Goal: Task Accomplishment & Management: Complete application form

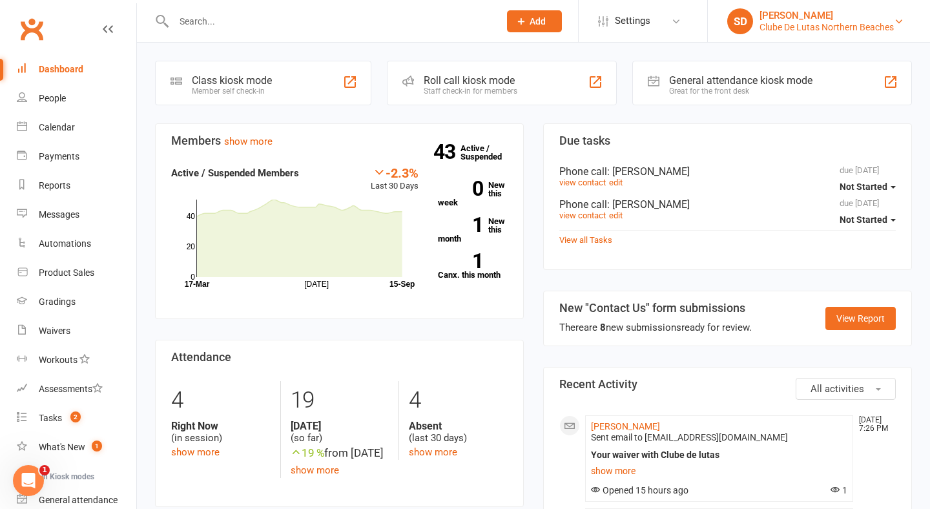
click at [808, 30] on div "Clube De Lutas Northern Beaches" at bounding box center [826, 27] width 134 height 12
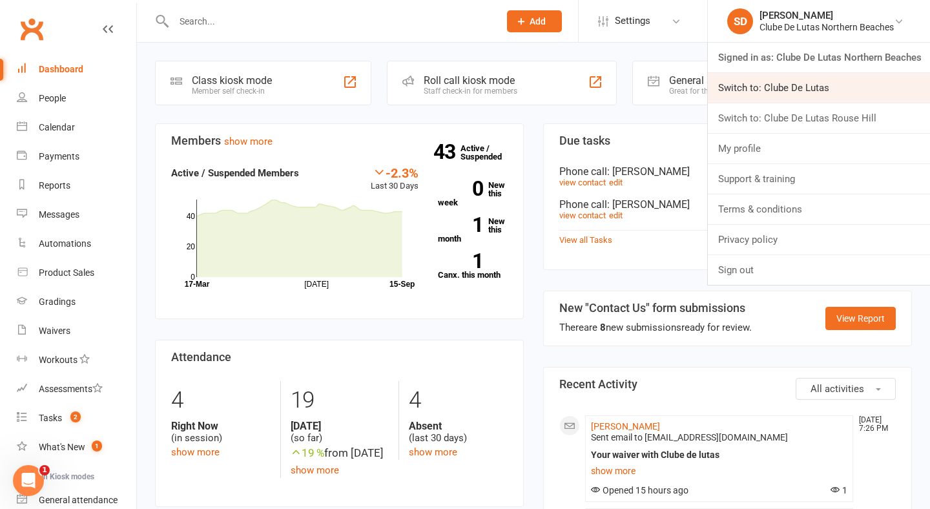
click at [788, 84] on link "Switch to: Clube De Lutas" at bounding box center [819, 88] width 222 height 30
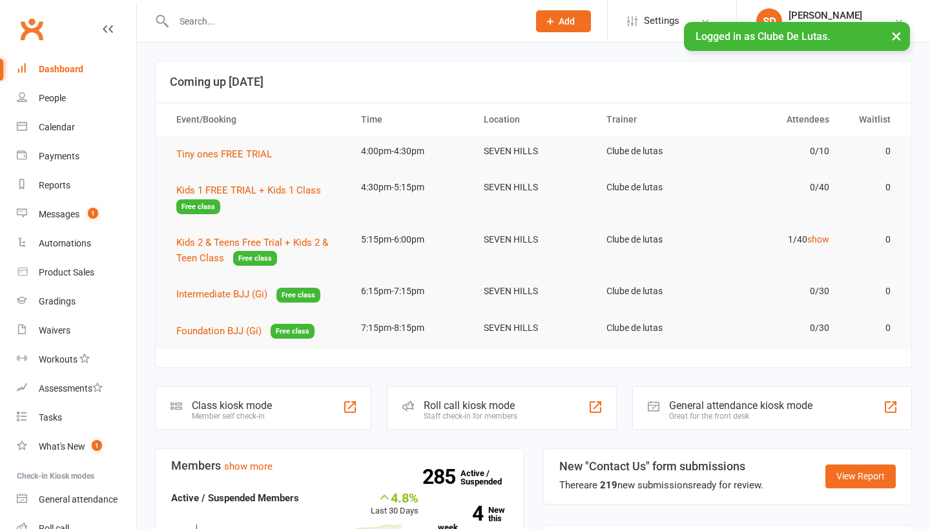
click at [283, 28] on input "text" at bounding box center [344, 21] width 349 height 18
type input "c"
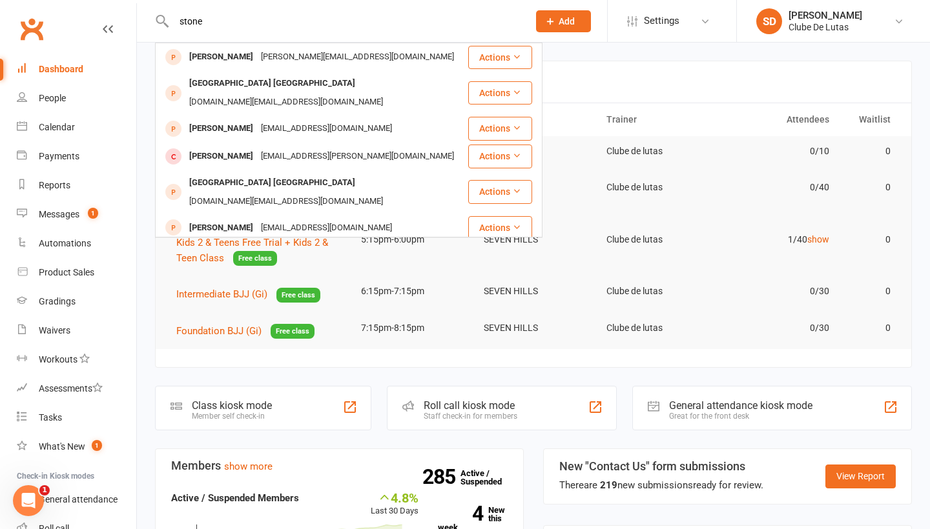
click at [238, 23] on input "stone" at bounding box center [344, 21] width 349 height 18
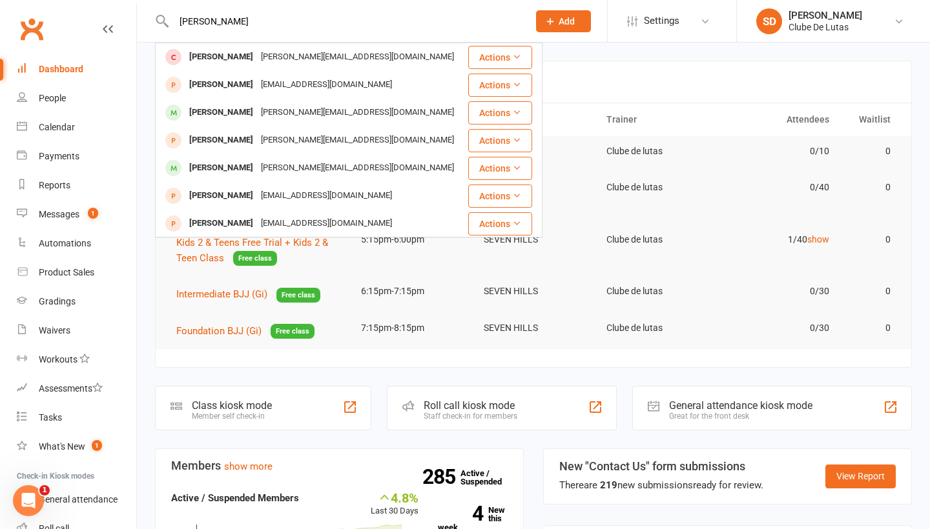
type input "sione"
click at [702, 62] on header "Coming up [DATE]" at bounding box center [533, 81] width 755 height 41
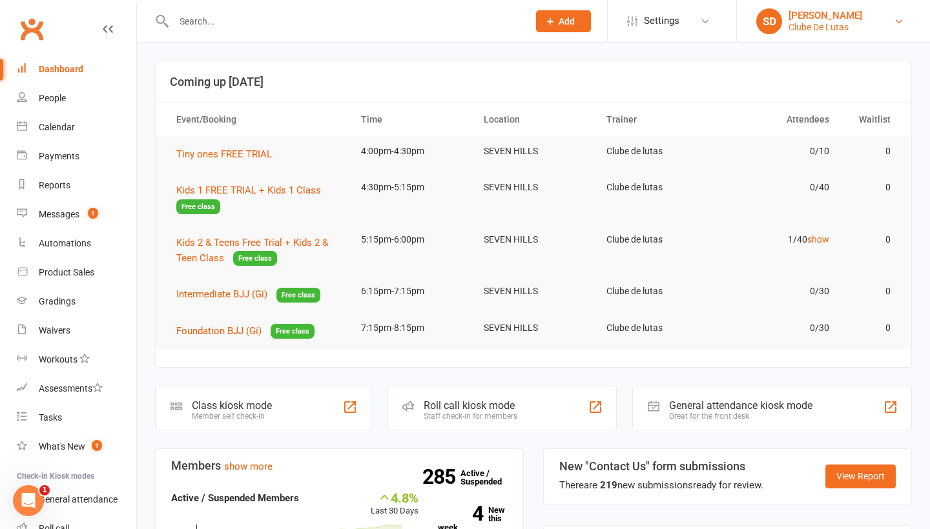
click at [864, 26] on link "SD Siobhan Duffy Clube De Lutas" at bounding box center [833, 21] width 154 height 26
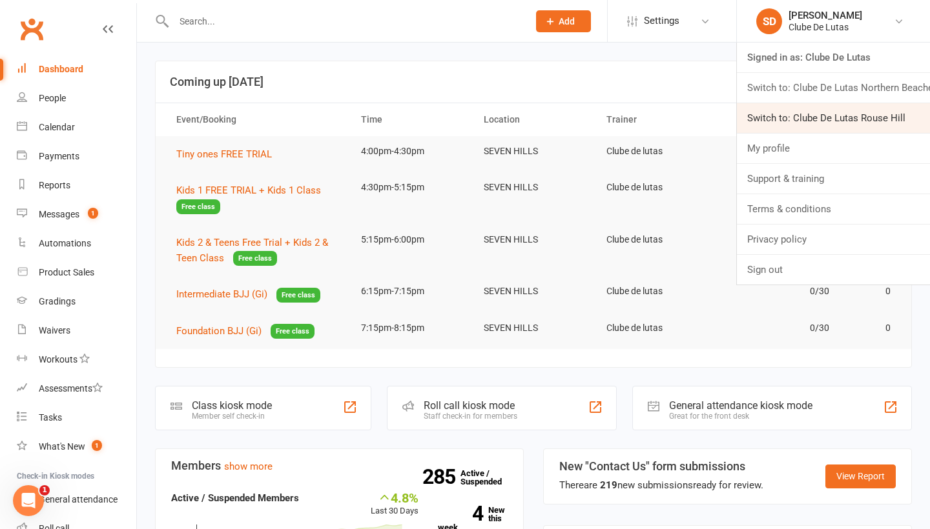
click at [844, 118] on link "Switch to: Clube De Lutas Rouse Hill" at bounding box center [833, 118] width 193 height 30
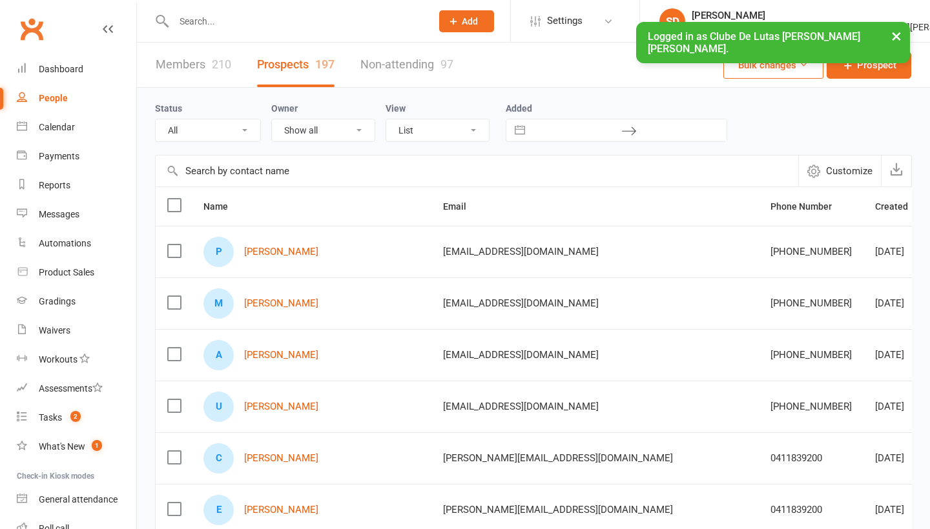
select select "100"
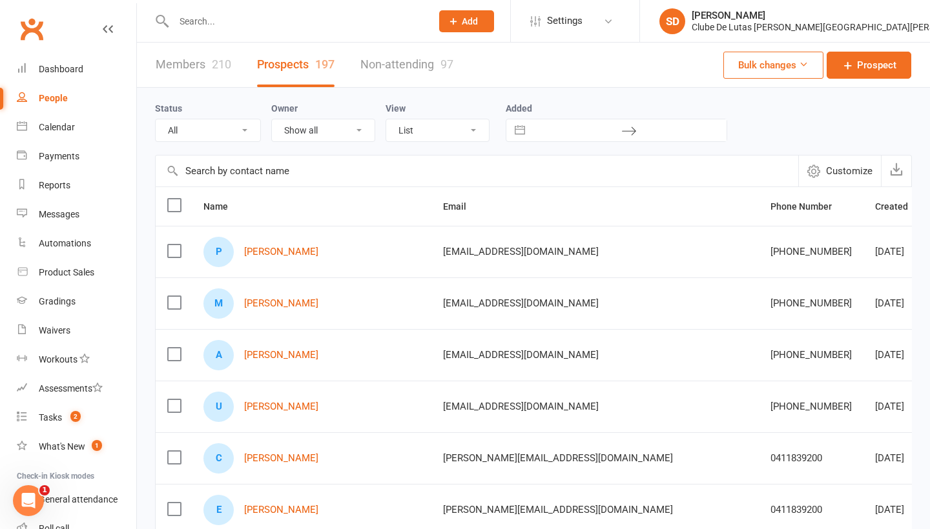
click at [295, 315] on div "M Monica Cura" at bounding box center [311, 304] width 216 height 30
click at [295, 307] on link "Monica Cura" at bounding box center [281, 303] width 74 height 11
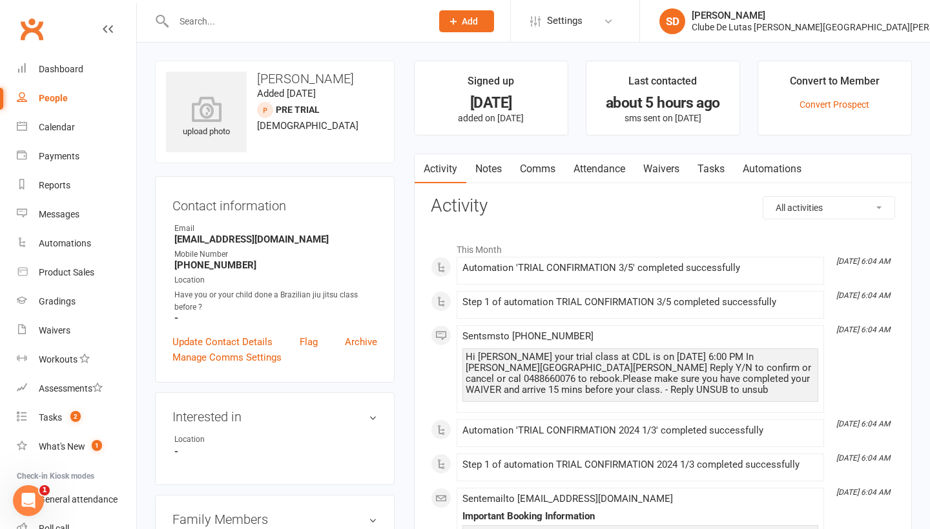
click at [617, 170] on link "Attendance" at bounding box center [599, 169] width 70 height 30
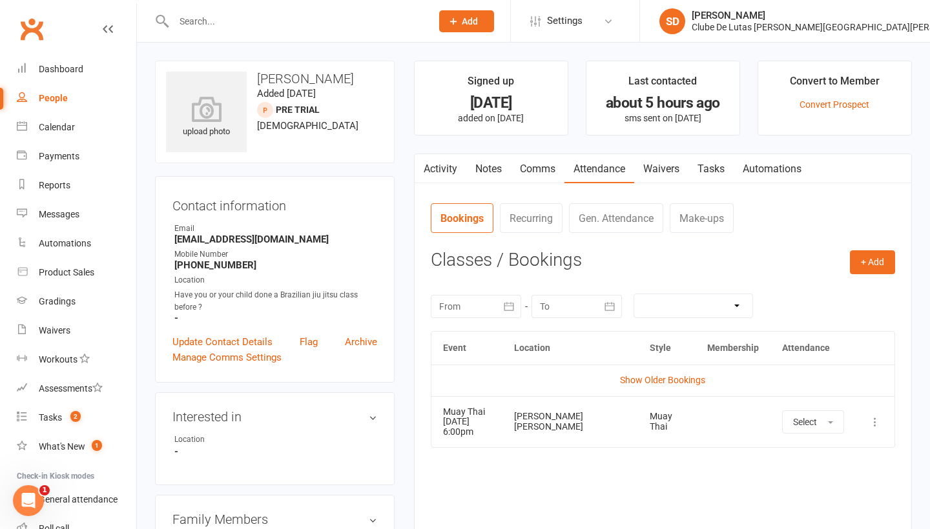
click at [873, 416] on icon at bounding box center [874, 422] width 13 height 13
click at [840, 500] on link "Remove booking" at bounding box center [818, 499] width 128 height 26
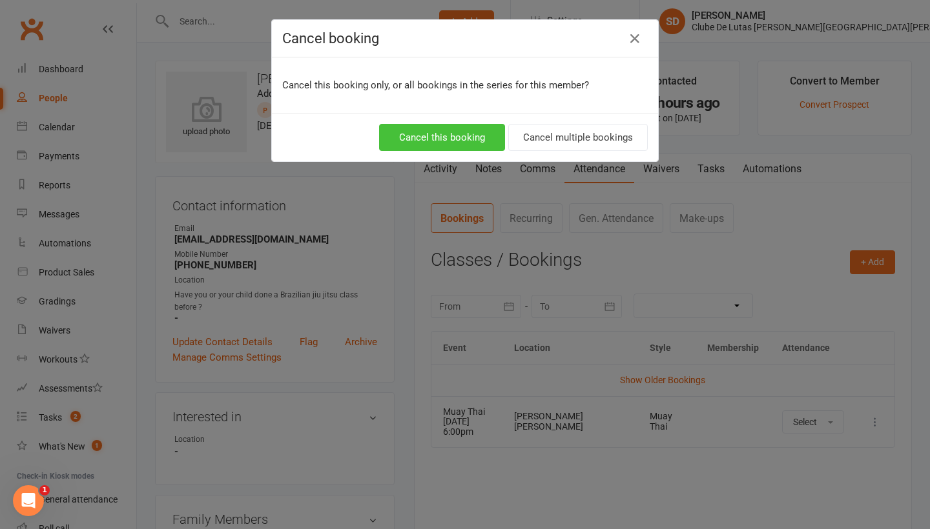
click at [453, 139] on button "Cancel this booking" at bounding box center [442, 137] width 126 height 27
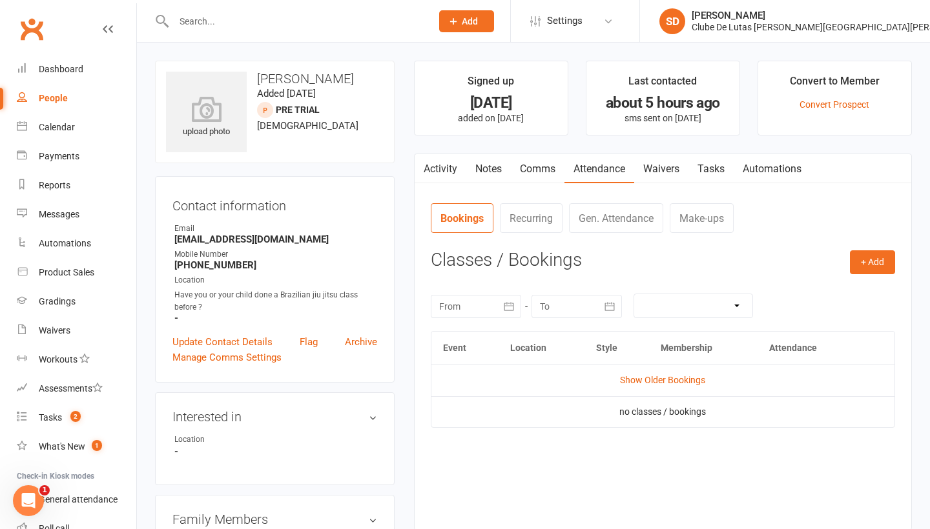
click at [586, 161] on link "Attendance" at bounding box center [599, 169] width 70 height 30
click at [858, 252] on button "+ Add" at bounding box center [872, 262] width 45 height 23
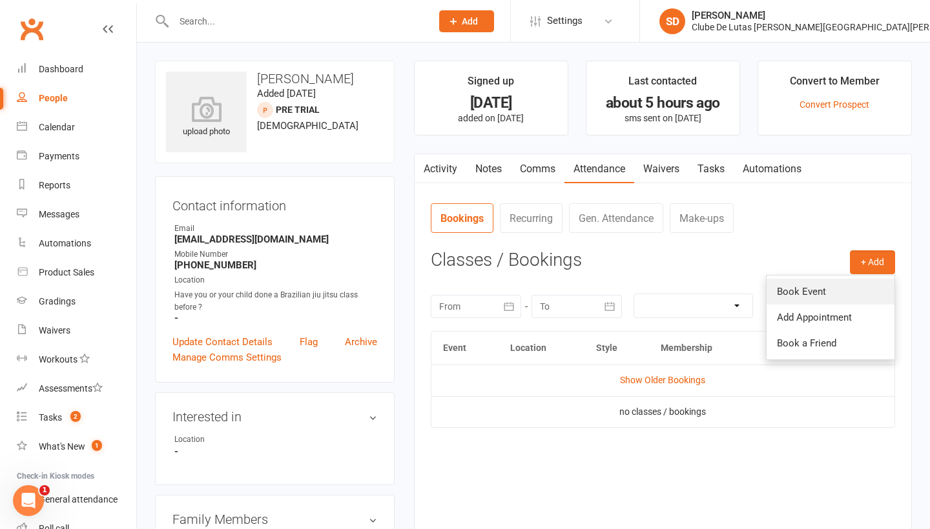
click at [817, 286] on link "Book Event" at bounding box center [830, 292] width 128 height 26
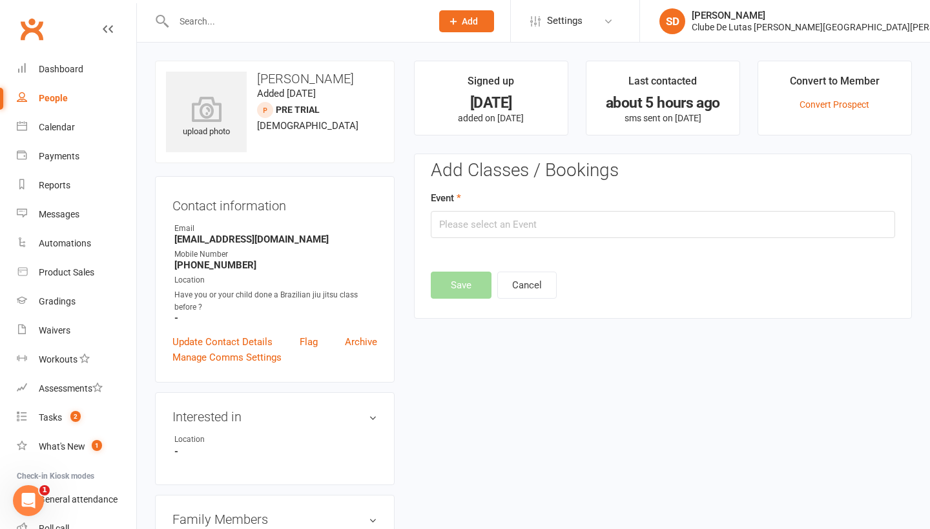
scroll to position [88, 0]
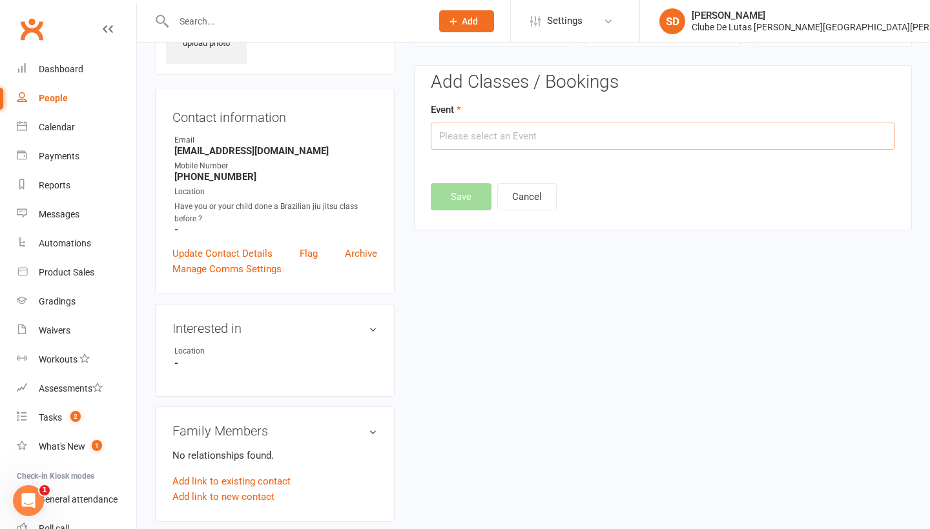
click at [555, 131] on input "text" at bounding box center [663, 136] width 464 height 27
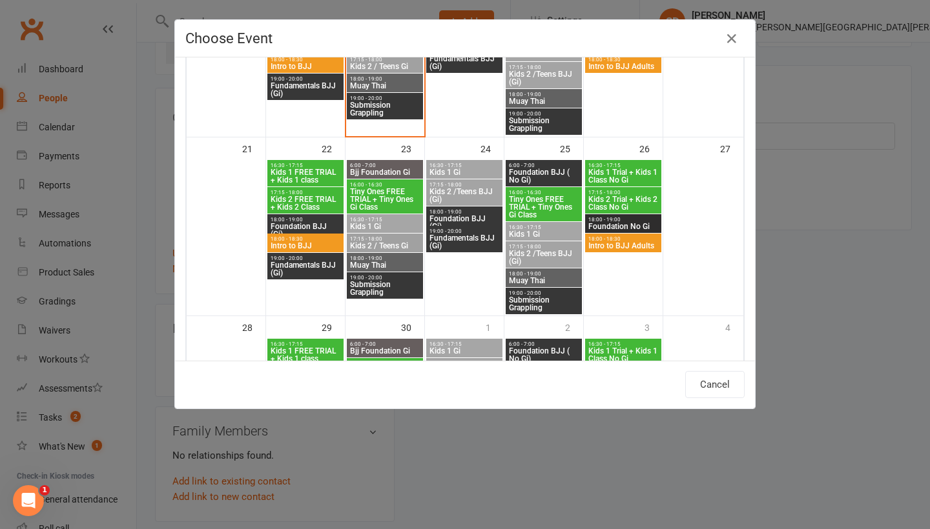
scroll to position [547, 0]
click at [401, 255] on span "18:00 - 19:00" at bounding box center [384, 258] width 71 height 6
type input "Muay Thai - Sep 23, 2025 6:00:00 PM"
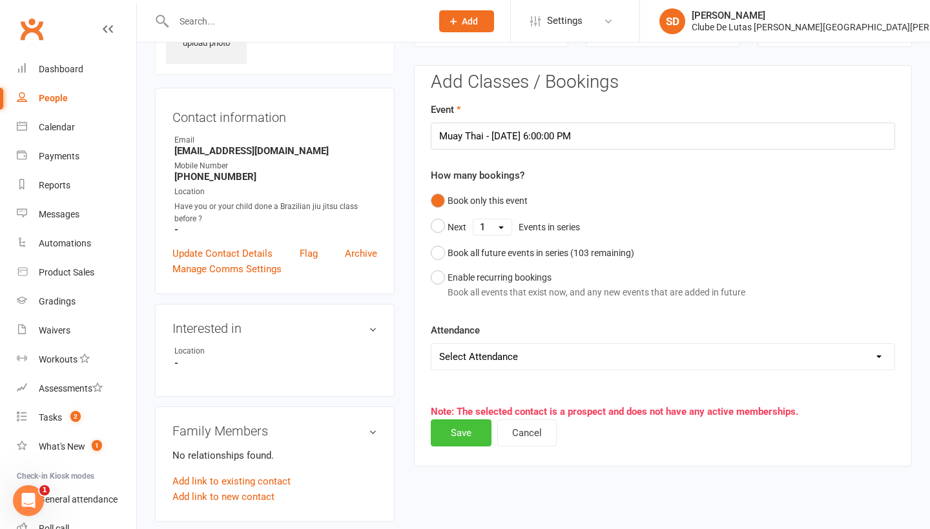
click at [454, 442] on button "Save" at bounding box center [461, 433] width 61 height 27
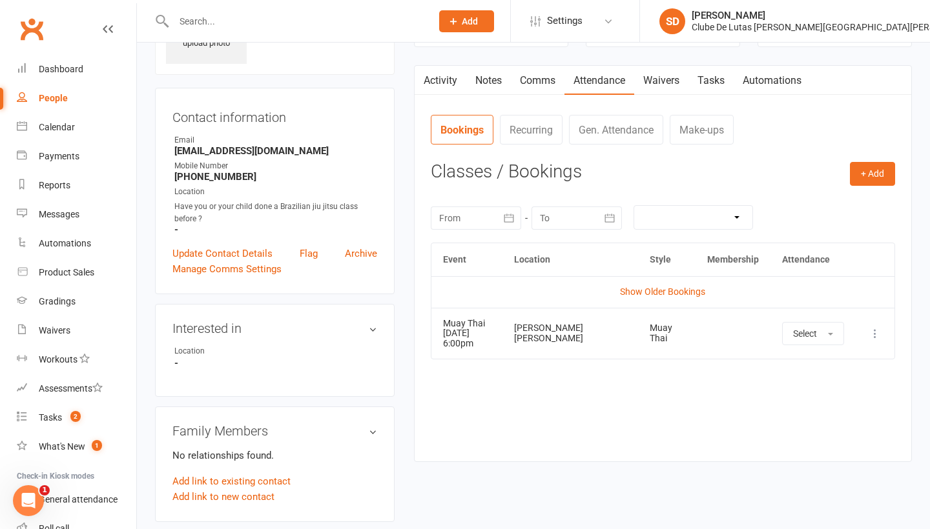
click at [854, 39] on li "SD Siobhan Duffy Clube De Lutas Rouse Hill Signed in as: Clube De Lutas Rouse H…" at bounding box center [784, 21] width 291 height 42
click at [854, 32] on div "Clube De Lutas Rouse Hill" at bounding box center [835, 27] width 287 height 12
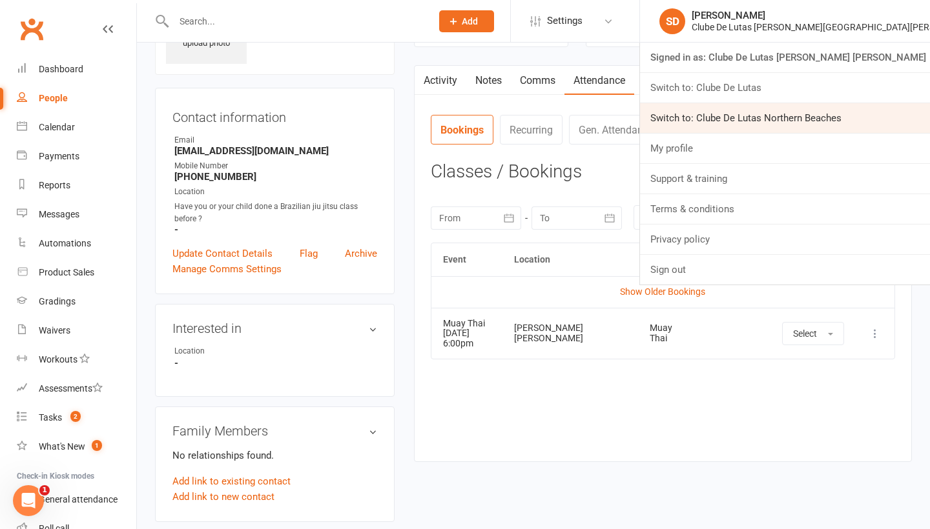
click at [839, 120] on link "Switch to: Clube De Lutas Northern Beaches" at bounding box center [785, 118] width 290 height 30
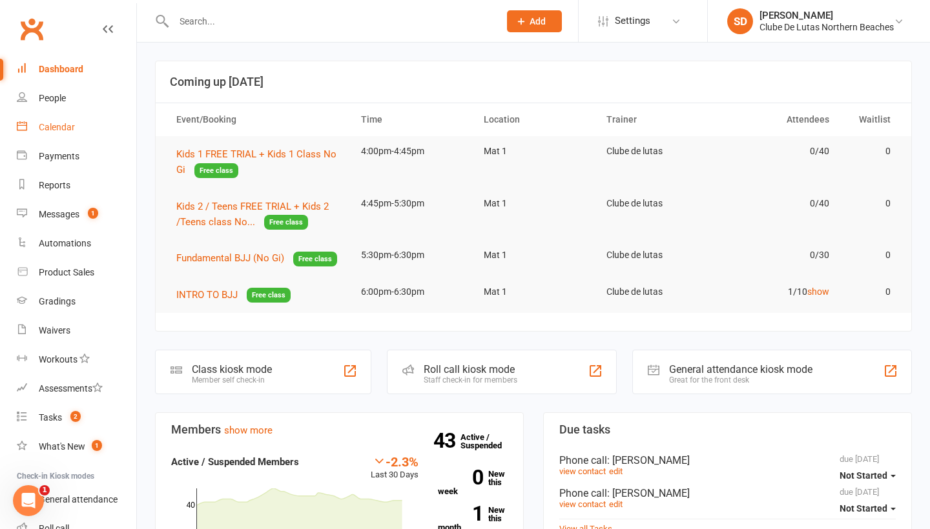
click at [74, 128] on div "Calendar" at bounding box center [57, 127] width 36 height 10
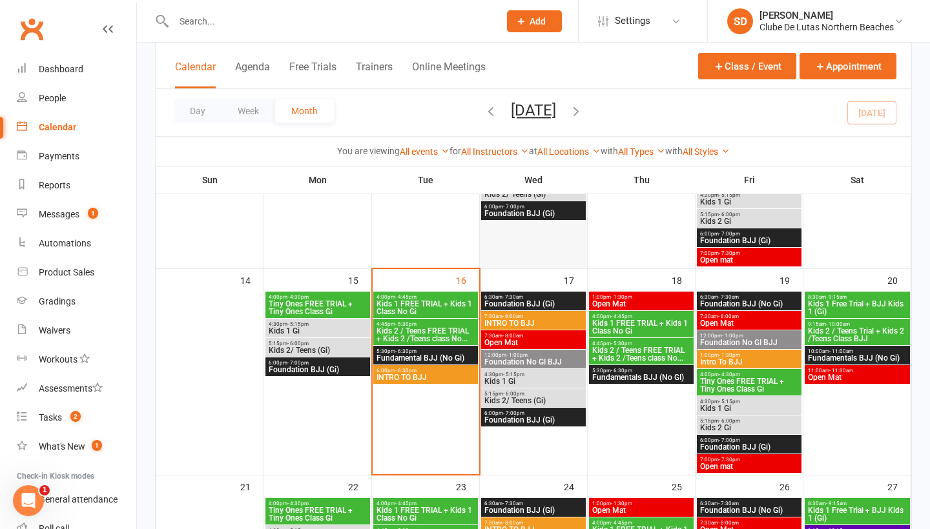
scroll to position [128, 0]
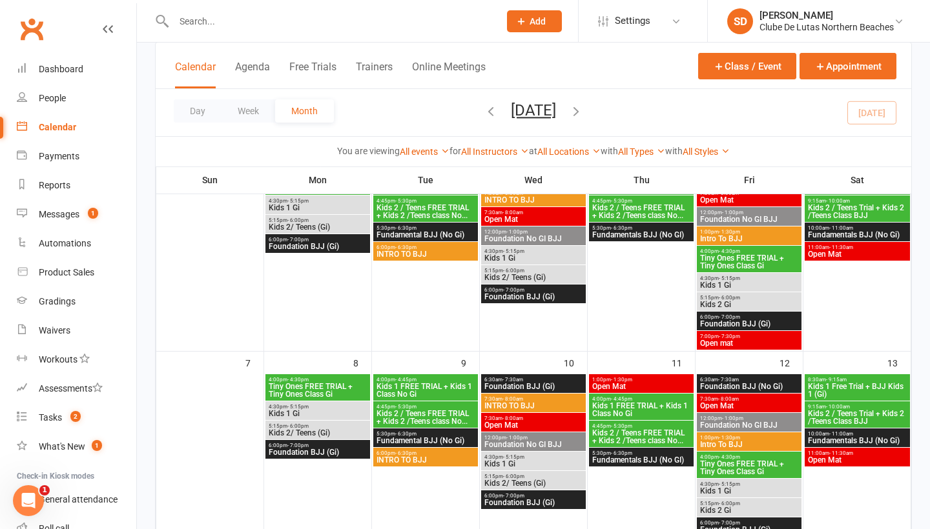
click at [546, 21] on button "Add" at bounding box center [534, 21] width 55 height 22
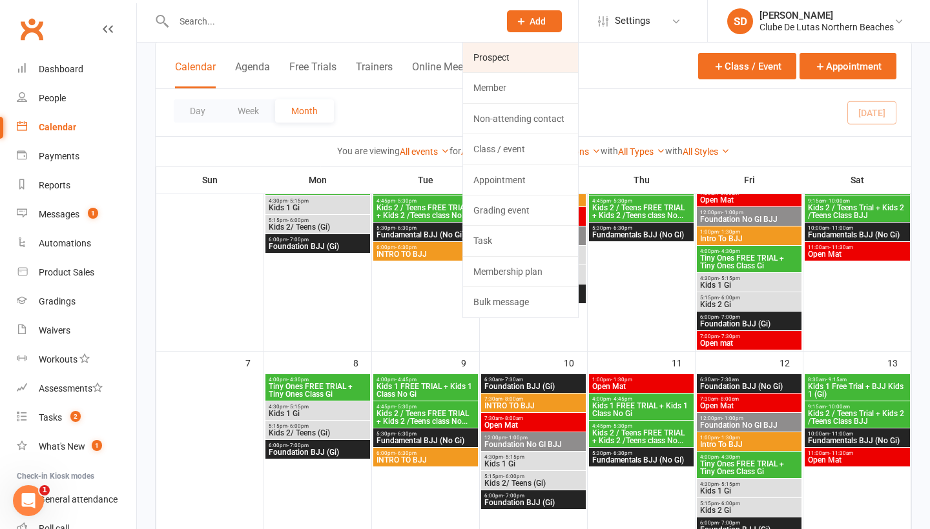
click at [545, 64] on link "Prospect" at bounding box center [520, 58] width 115 height 30
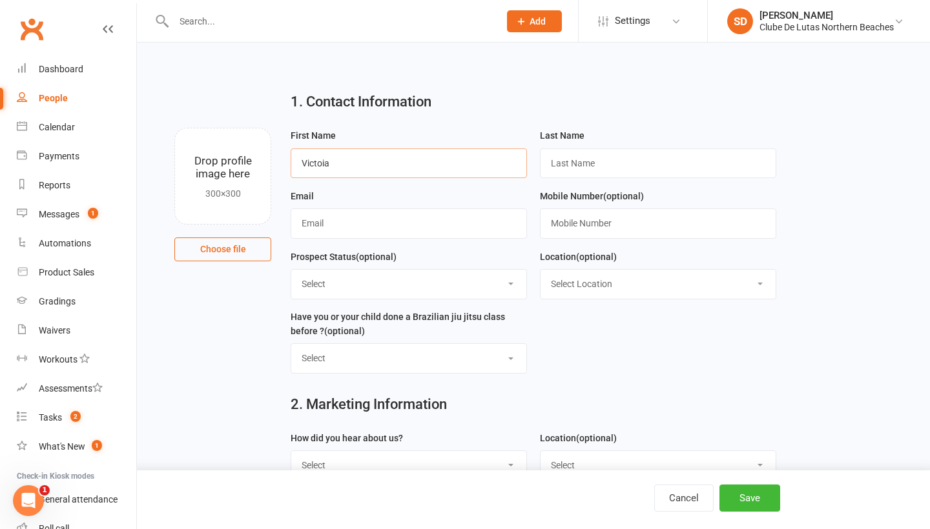
type input "Victoia"
type input "[PERSON_NAME]"
type input "v"
type input "[EMAIL_ADDRESS][DOMAIN_NAME]"
type input "0414144464"
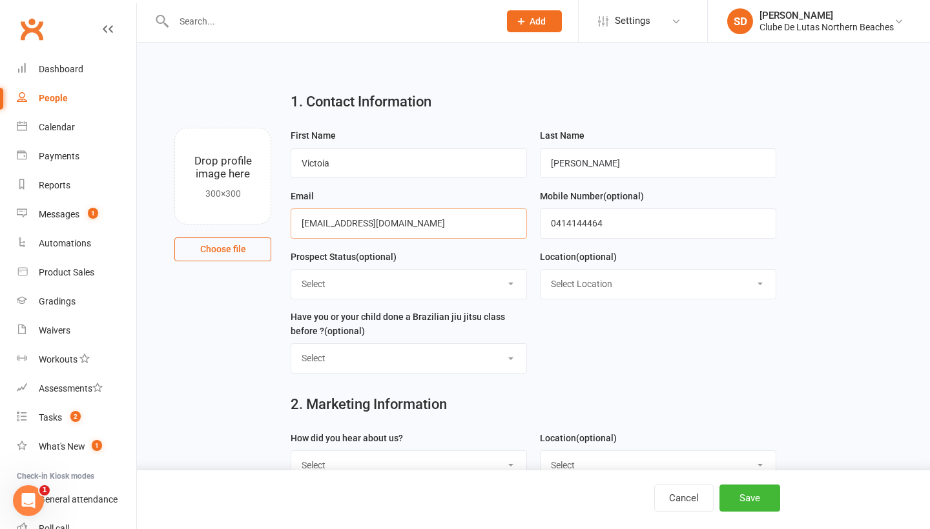
click at [331, 223] on input "[EMAIL_ADDRESS][DOMAIN_NAME]" at bounding box center [409, 224] width 236 height 30
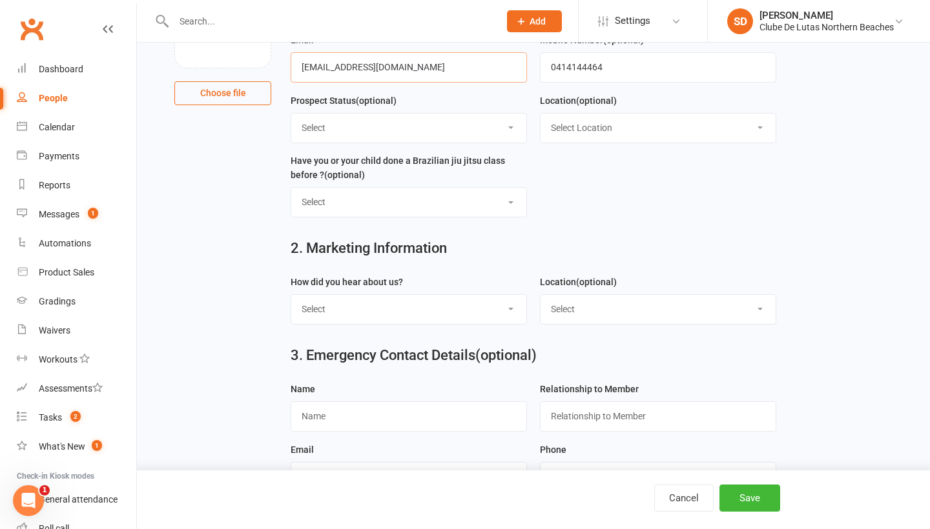
scroll to position [107, 0]
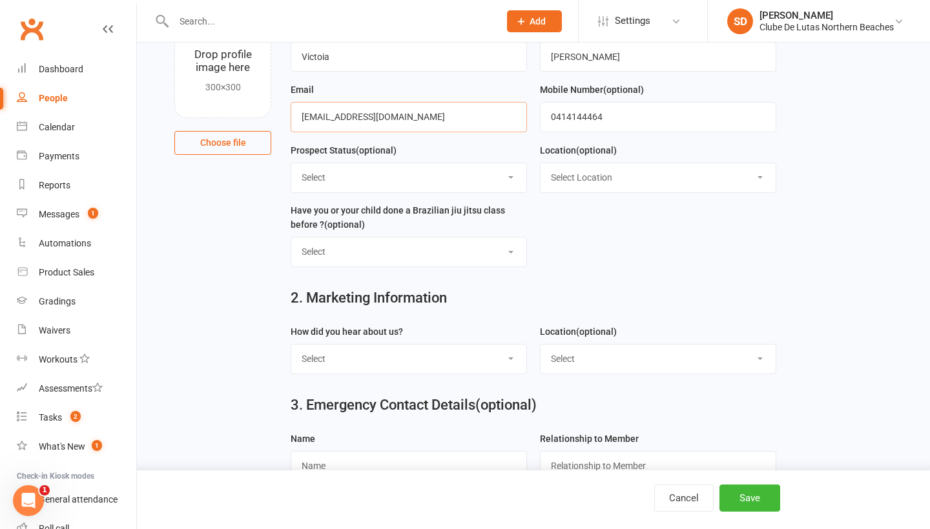
type input "[EMAIL_ADDRESS][DOMAIN_NAME]"
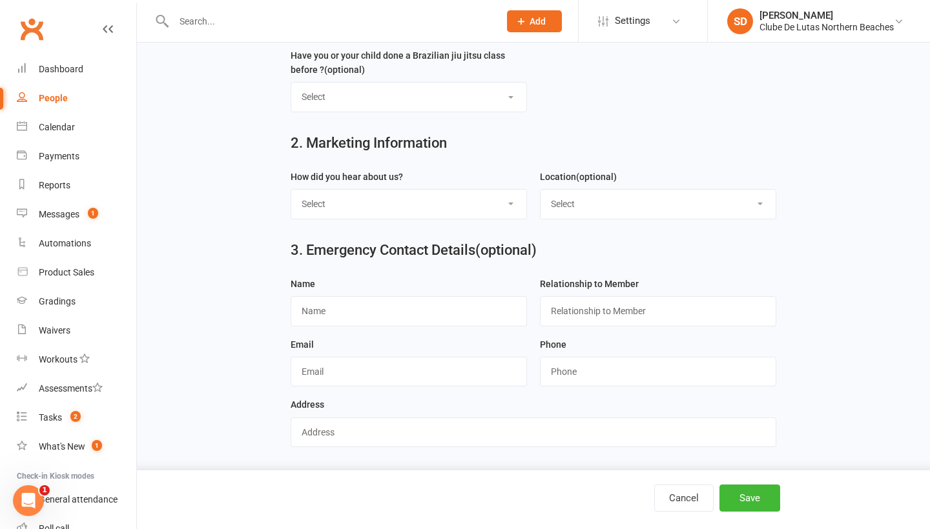
scroll to position [270, 0]
click at [748, 498] on button "Save" at bounding box center [749, 498] width 61 height 27
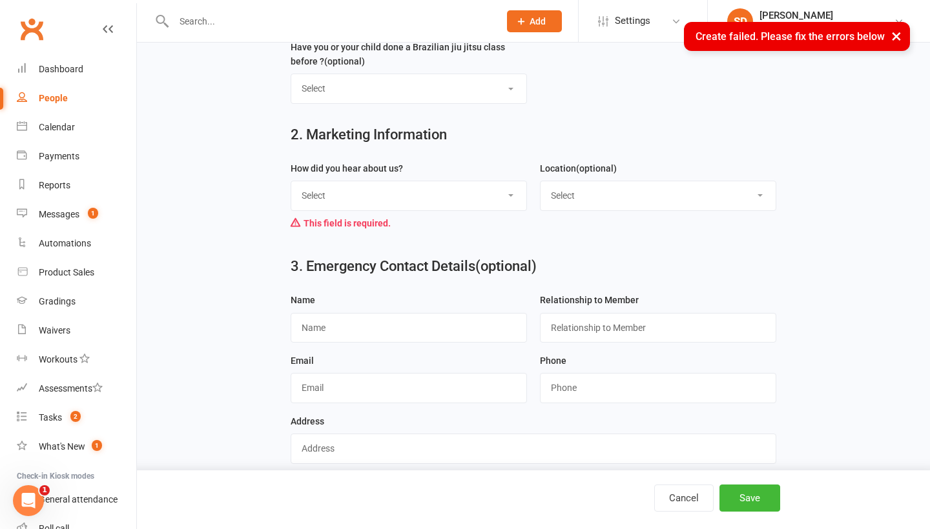
select select "Through A Friend"
click at [750, 509] on button "Save" at bounding box center [749, 498] width 61 height 27
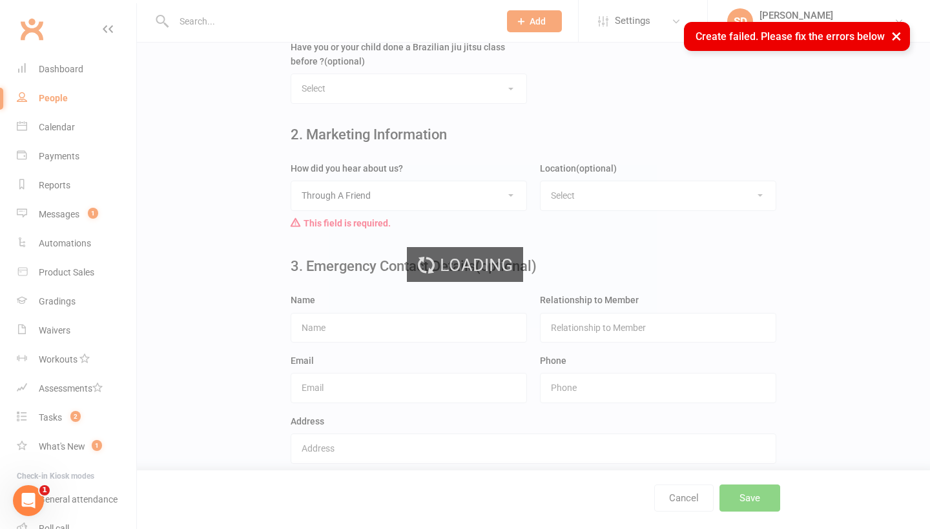
scroll to position [0, 0]
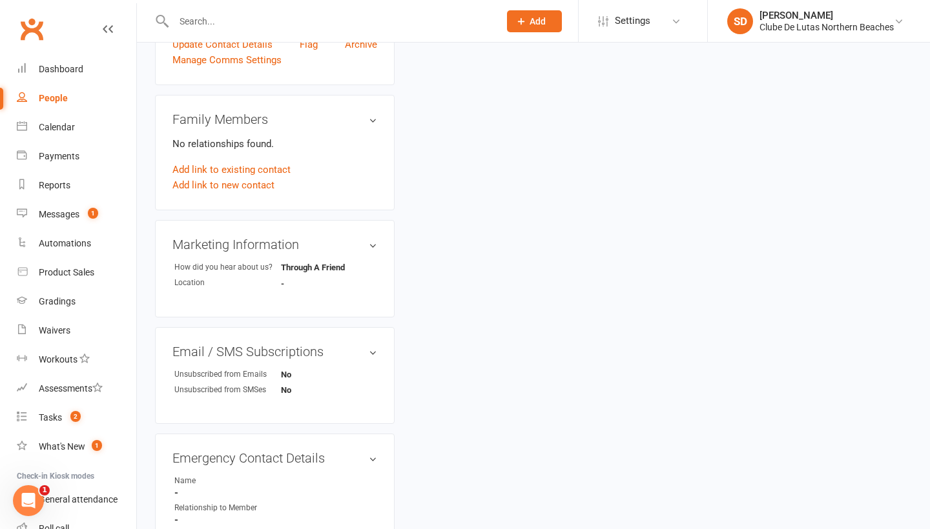
scroll to position [326, 0]
drag, startPoint x: 356, startPoint y: 227, endPoint x: 251, endPoint y: 184, distance: 114.4
click at [251, 184] on link "Add link to new contact" at bounding box center [223, 182] width 102 height 15
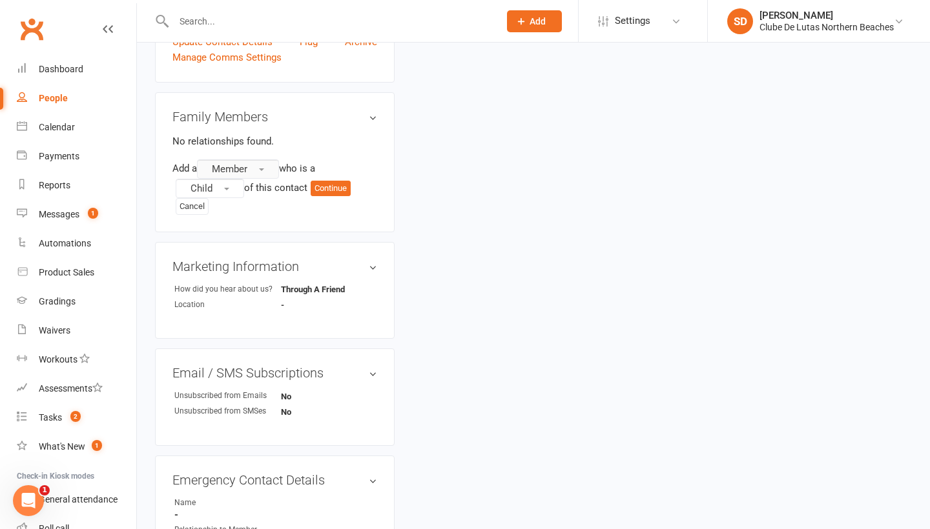
drag, startPoint x: 251, startPoint y: 184, endPoint x: 243, endPoint y: 163, distance: 22.7
click at [243, 163] on span "Member" at bounding box center [230, 169] width 36 height 12
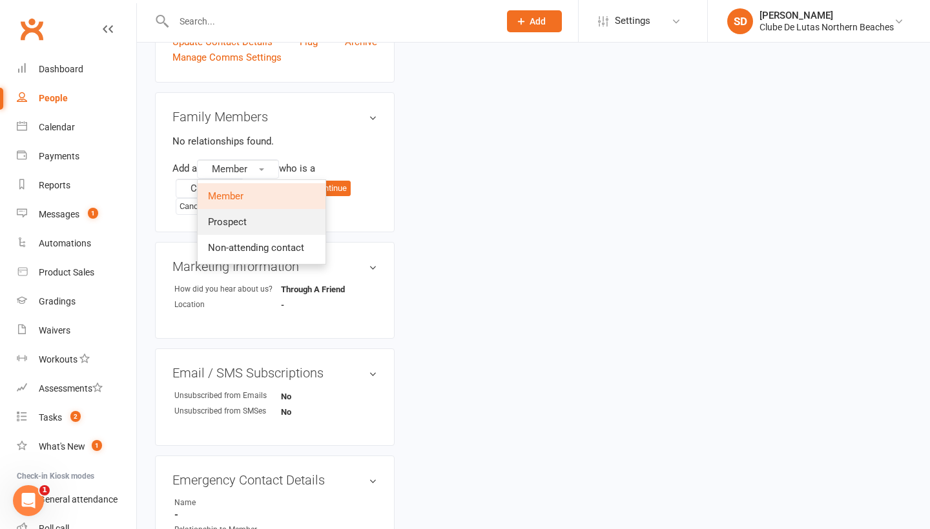
drag, startPoint x: 243, startPoint y: 163, endPoint x: 253, endPoint y: 220, distance: 57.7
click at [253, 220] on link "Prospect" at bounding box center [262, 222] width 128 height 26
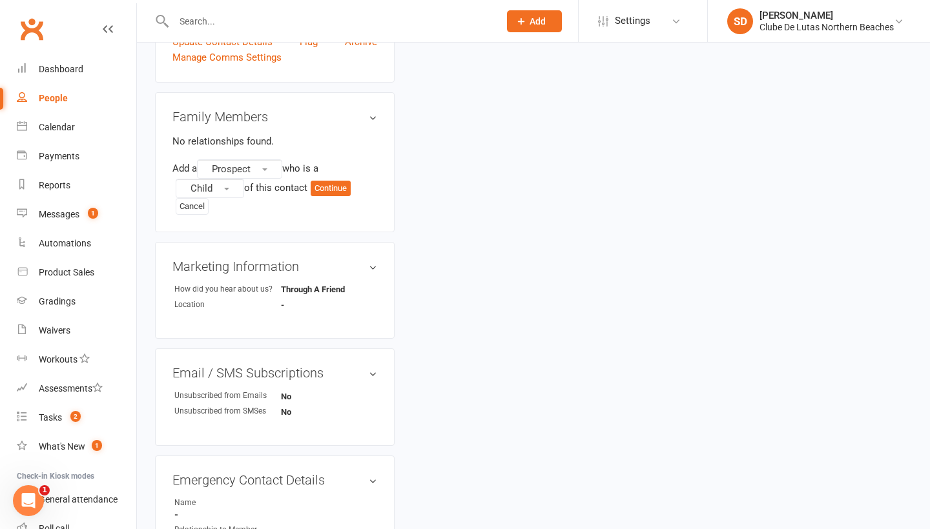
click at [338, 192] on button "Continue" at bounding box center [331, 188] width 40 height 15
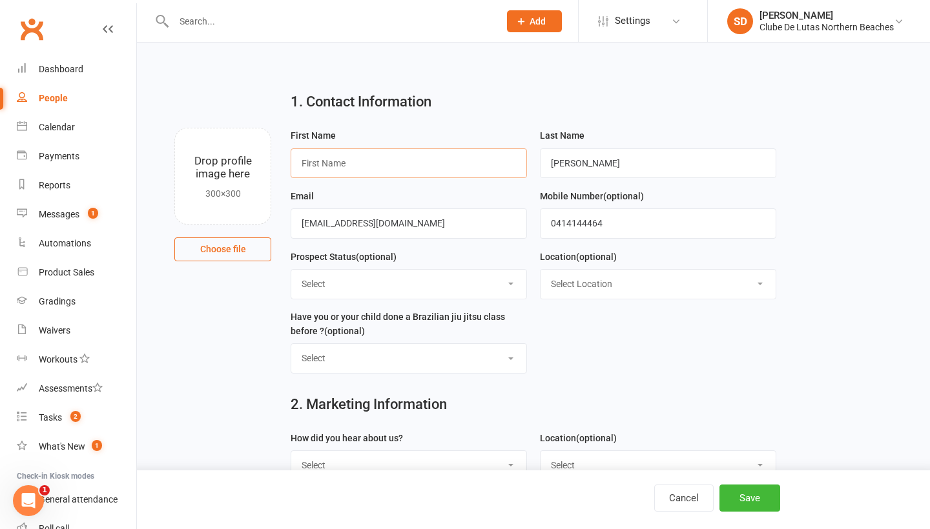
click at [338, 171] on input "text" at bounding box center [409, 164] width 236 height 30
click at [339, 166] on input "text" at bounding box center [409, 164] width 236 height 30
click at [328, 156] on input "text" at bounding box center [409, 164] width 236 height 30
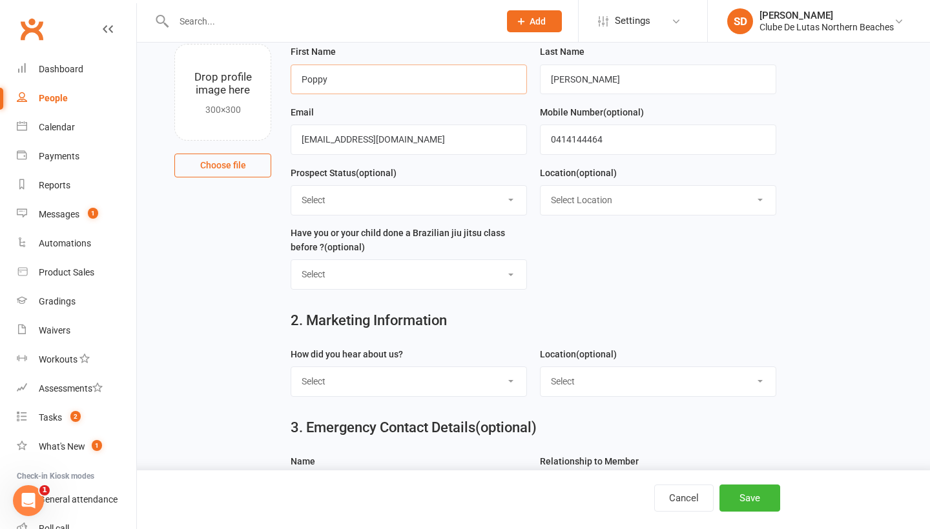
scroll to position [92, 0]
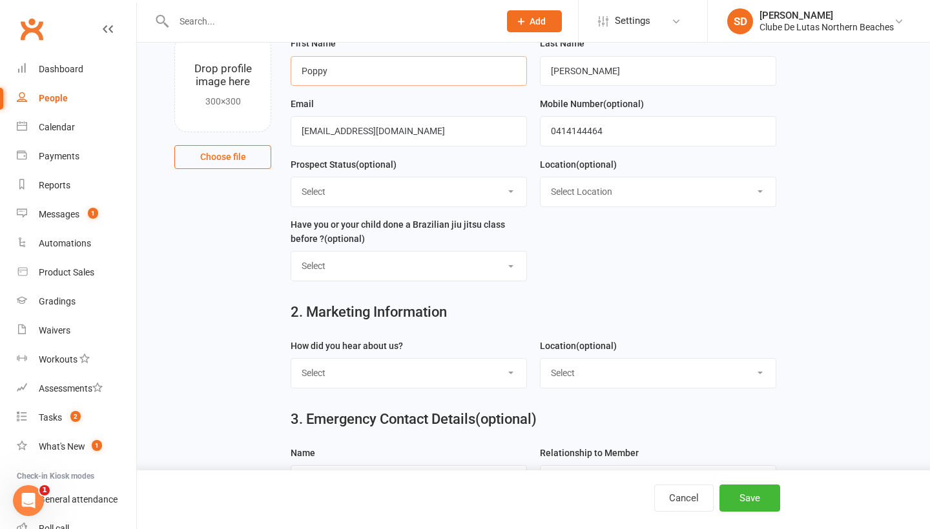
type input "Poppy"
click at [741, 493] on button "Save" at bounding box center [749, 498] width 61 height 27
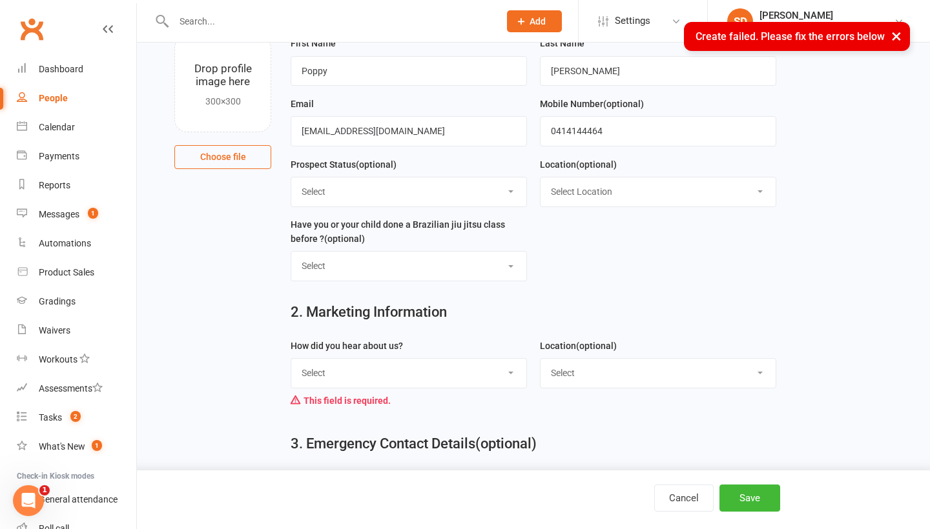
select select "Through A Friend"
click at [750, 495] on button "Save" at bounding box center [749, 498] width 61 height 27
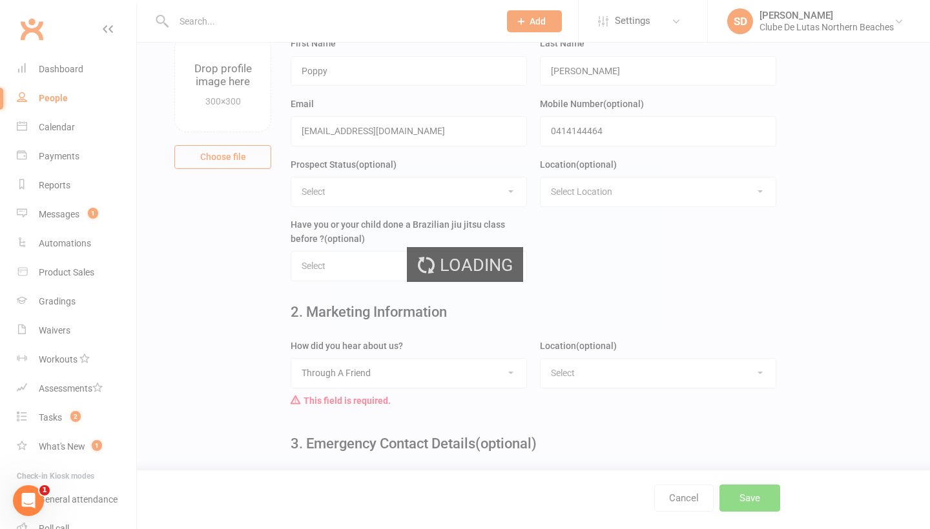
scroll to position [0, 0]
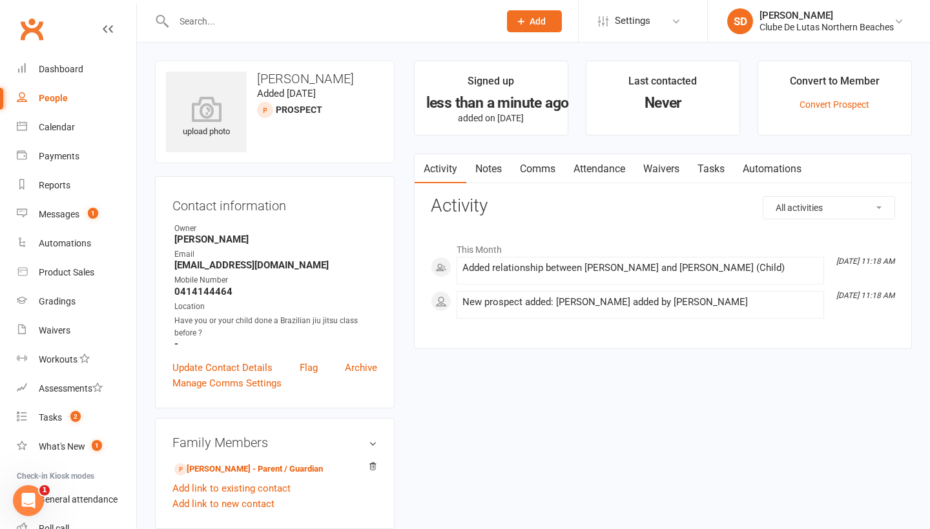
click at [614, 166] on link "Attendance" at bounding box center [599, 169] width 70 height 30
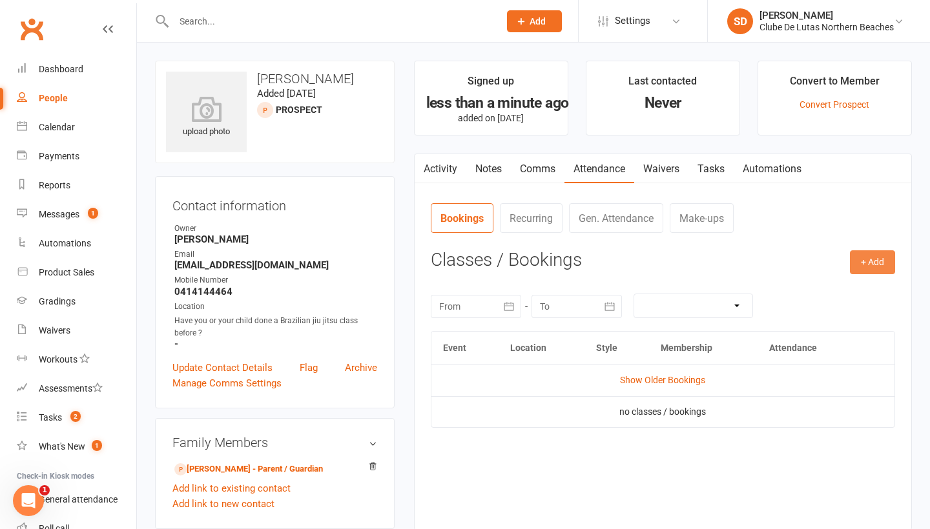
click at [859, 263] on button "+ Add" at bounding box center [872, 262] width 45 height 23
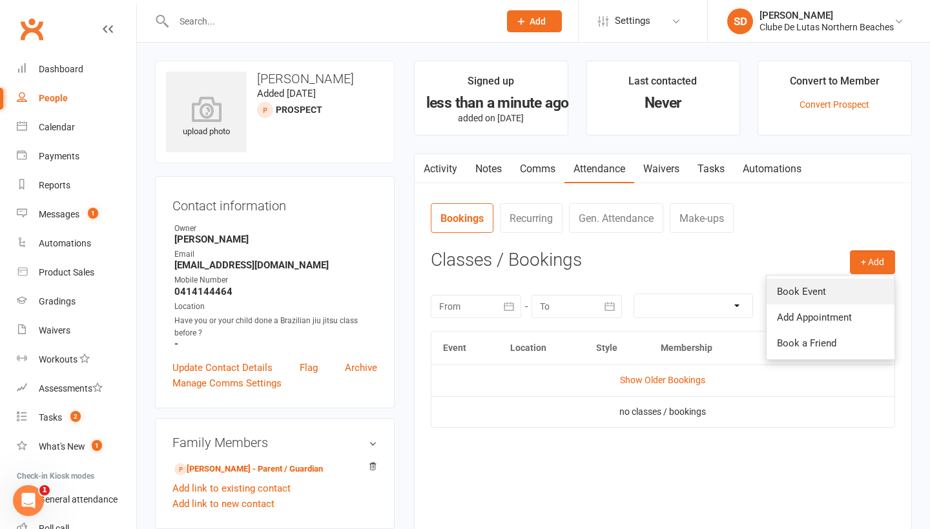
click at [803, 295] on link "Book Event" at bounding box center [830, 292] width 128 height 26
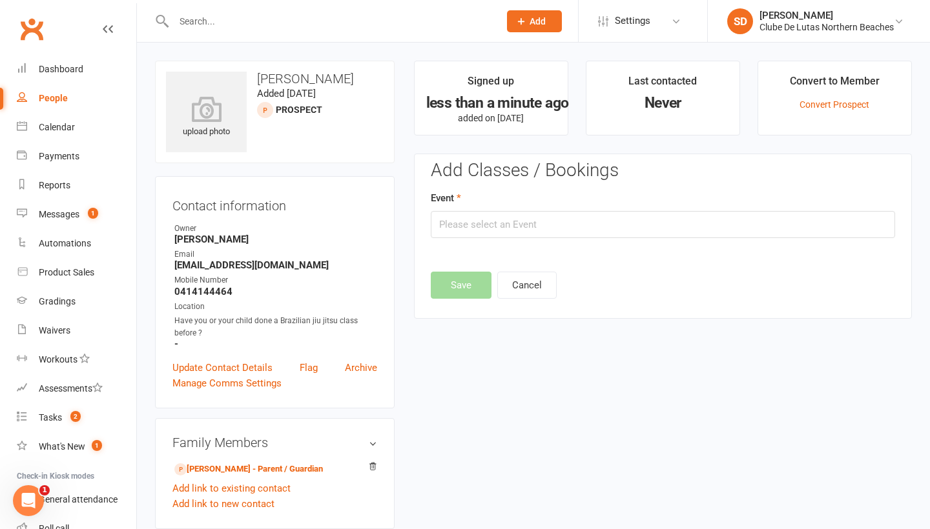
scroll to position [88, 0]
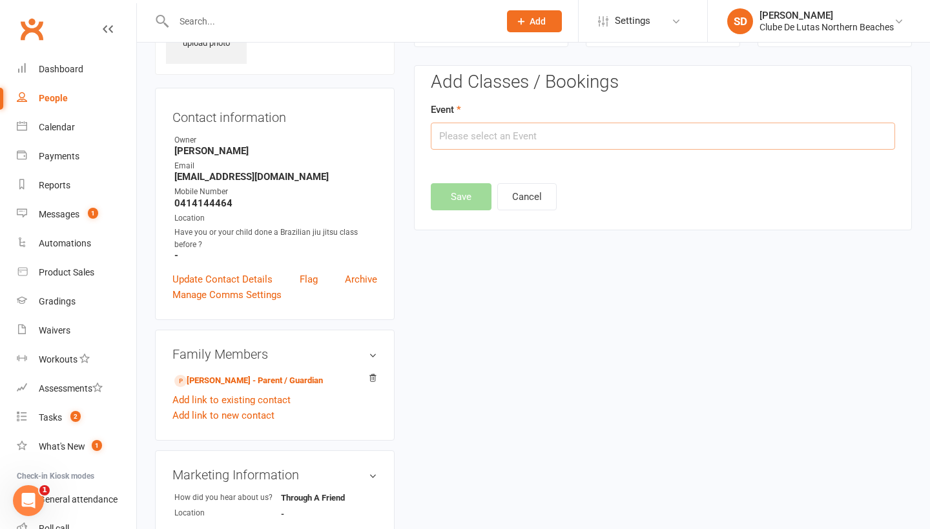
click at [542, 136] on input "text" at bounding box center [663, 136] width 464 height 27
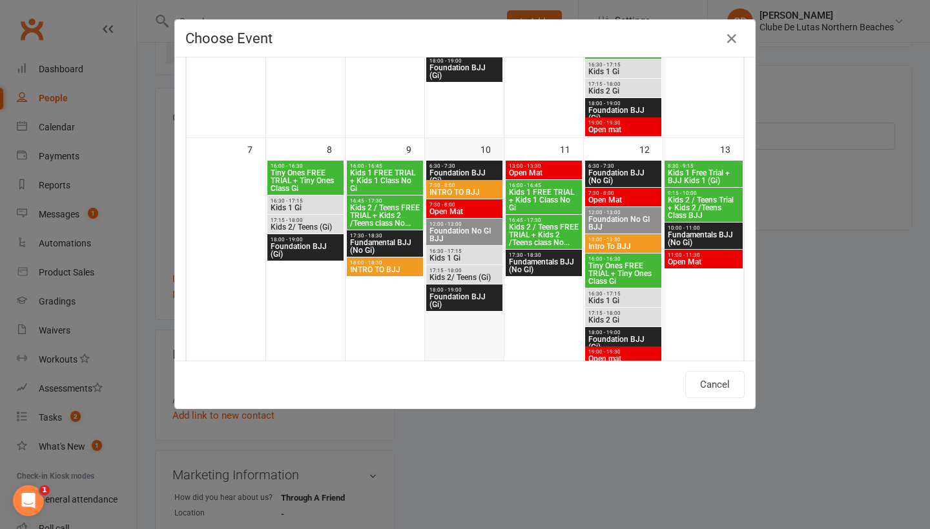
scroll to position [238, 0]
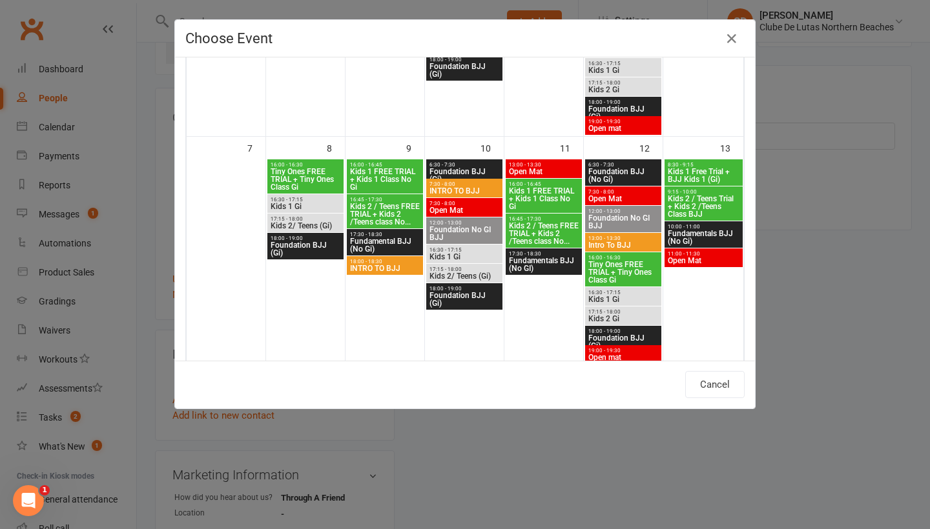
click at [389, 267] on span "INTRO TO BJJ" at bounding box center [384, 269] width 71 height 8
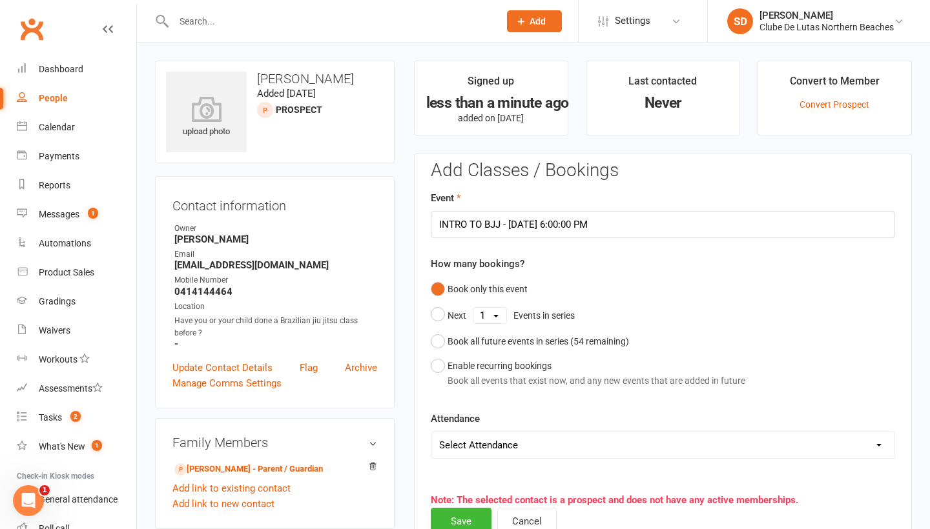
scroll to position [0, 0]
click at [618, 214] on input "INTRO TO BJJ - [DATE] 6:00:00 PM" at bounding box center [663, 224] width 464 height 27
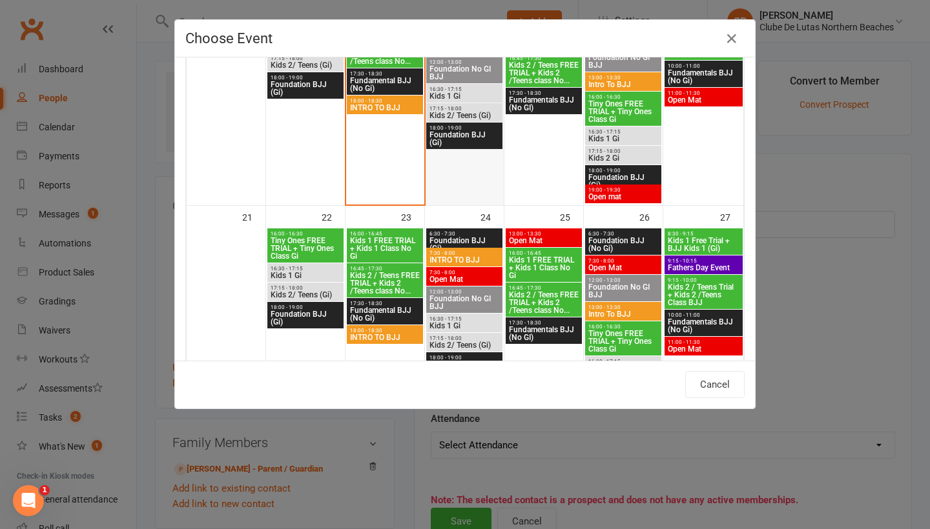
scroll to position [635, 0]
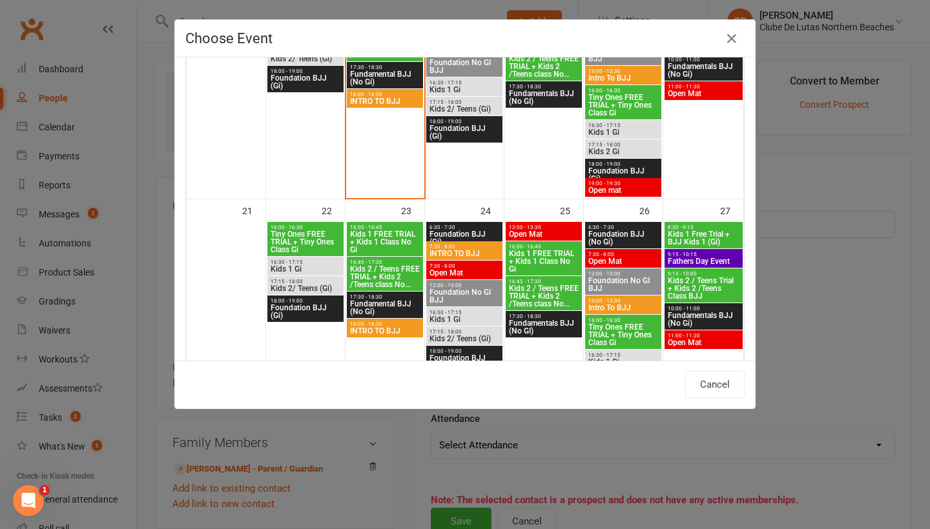
click at [396, 101] on span "INTRO TO BJJ" at bounding box center [384, 101] width 71 height 8
type input "INTRO TO BJJ - [DATE] 6:00:00 PM"
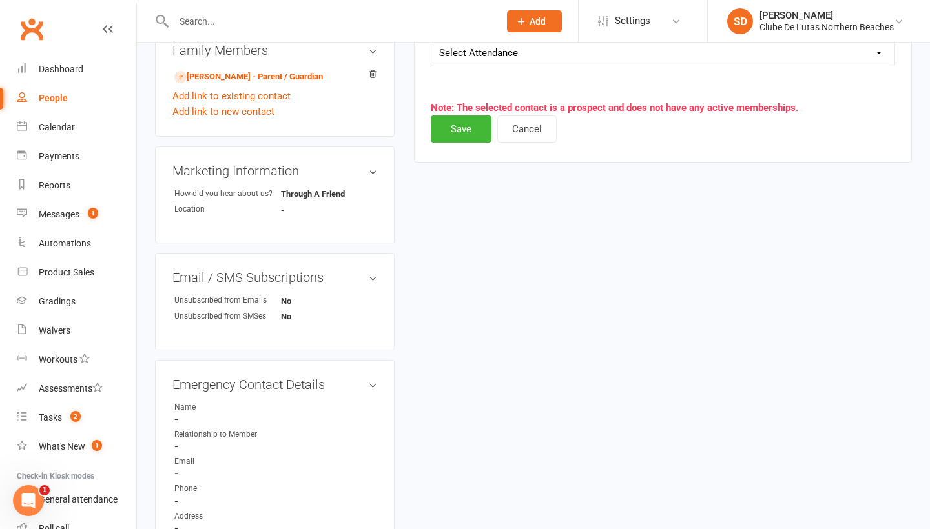
scroll to position [420, 0]
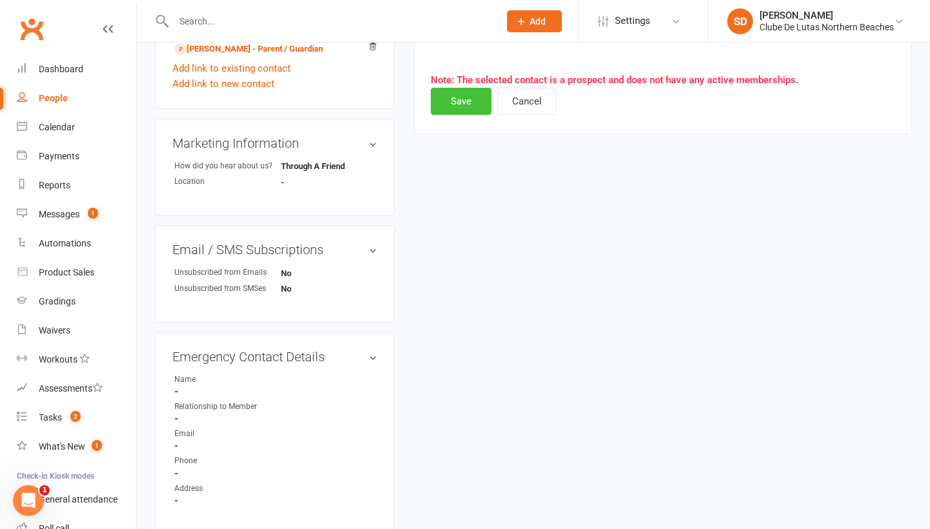
click at [466, 99] on button "Save" at bounding box center [461, 101] width 61 height 27
